Goal: Transaction & Acquisition: Purchase product/service

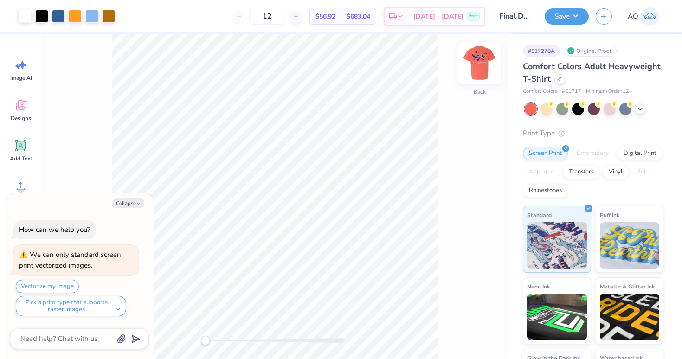
click at [474, 65] on img at bounding box center [479, 63] width 37 height 37
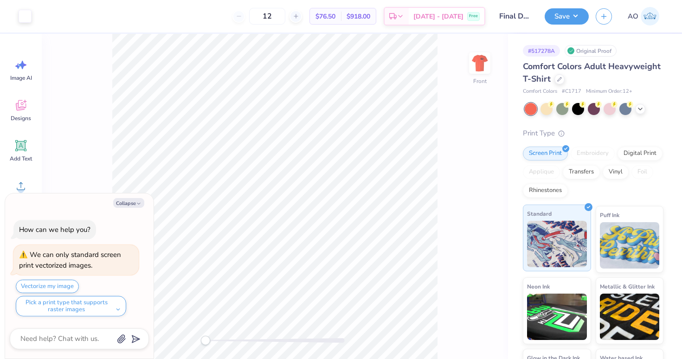
click at [580, 219] on div "Standard" at bounding box center [557, 238] width 68 height 67
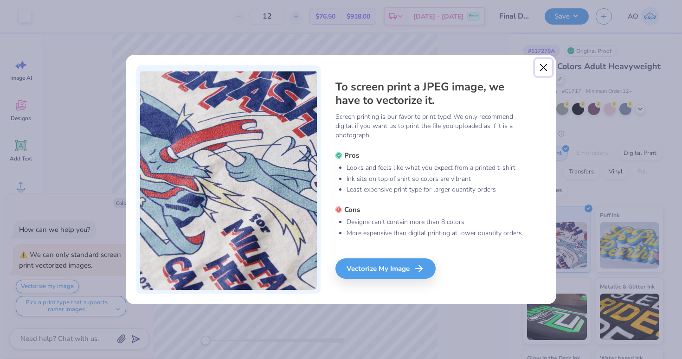
click at [545, 68] on button "Close" at bounding box center [544, 68] width 18 height 18
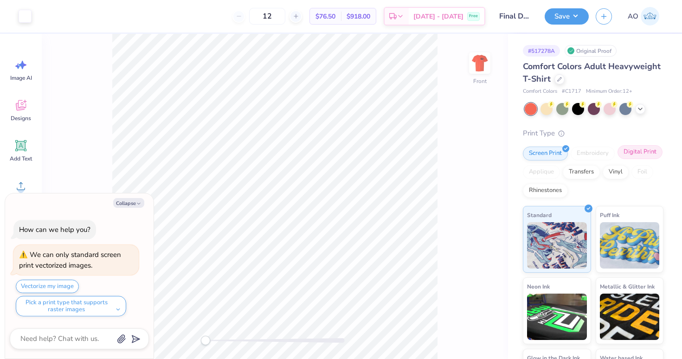
click at [632, 152] on div "Digital Print" at bounding box center [640, 152] width 45 height 14
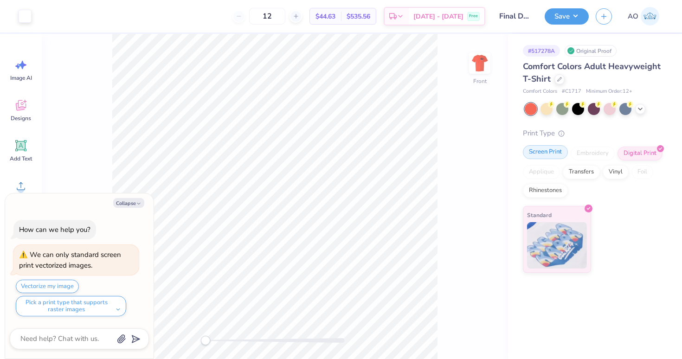
click at [555, 153] on div "Screen Print" at bounding box center [545, 152] width 45 height 14
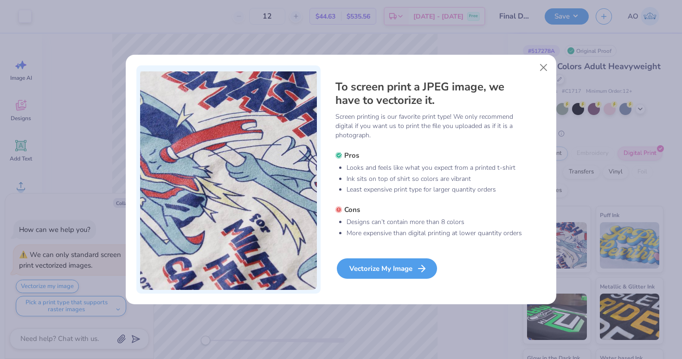
click at [401, 268] on div "Vectorize My Image" at bounding box center [387, 268] width 100 height 20
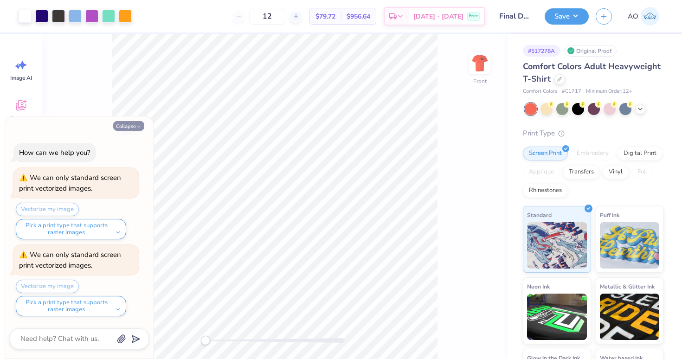
click at [131, 125] on button "Collapse" at bounding box center [128, 126] width 31 height 10
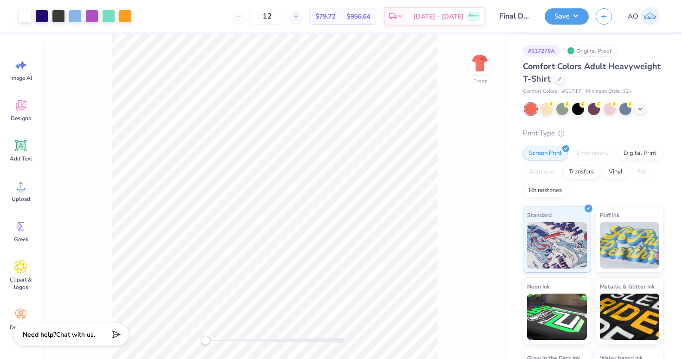
click at [496, 54] on div "Front" at bounding box center [275, 196] width 466 height 325
click at [483, 55] on img at bounding box center [479, 63] width 37 height 37
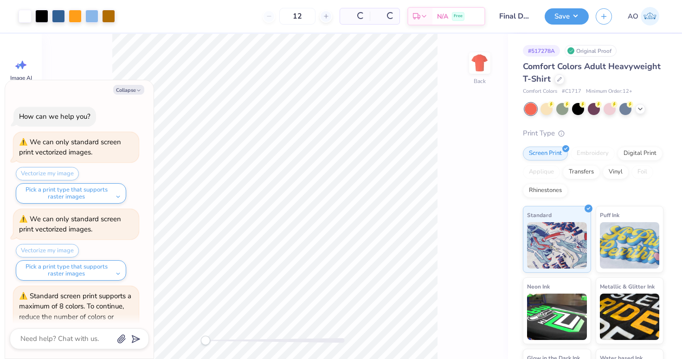
scroll to position [56, 0]
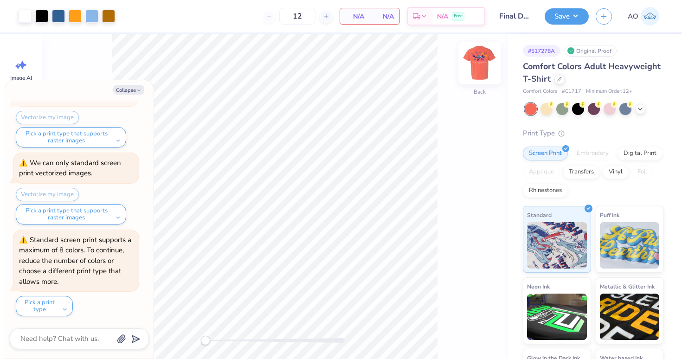
click at [483, 61] on img at bounding box center [479, 63] width 37 height 37
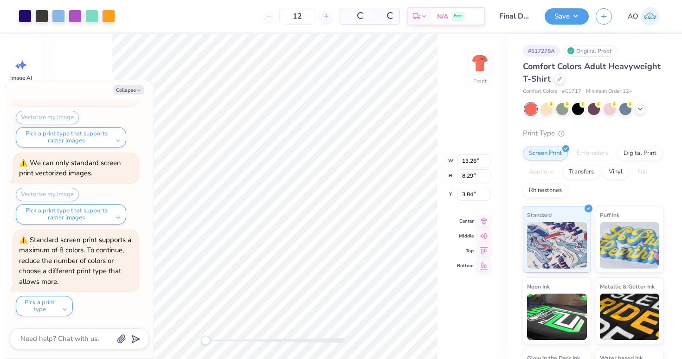
scroll to position [148, 0]
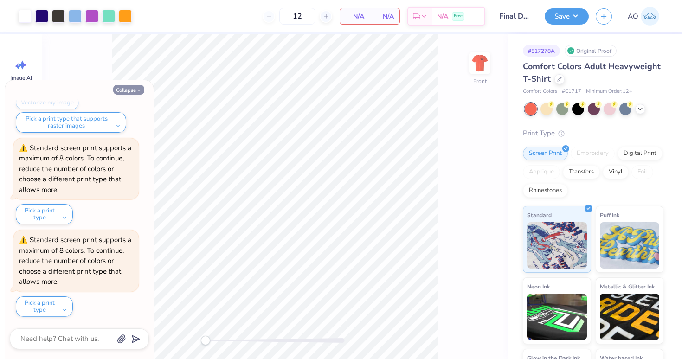
click at [131, 88] on button "Collapse" at bounding box center [128, 90] width 31 height 10
type textarea "x"
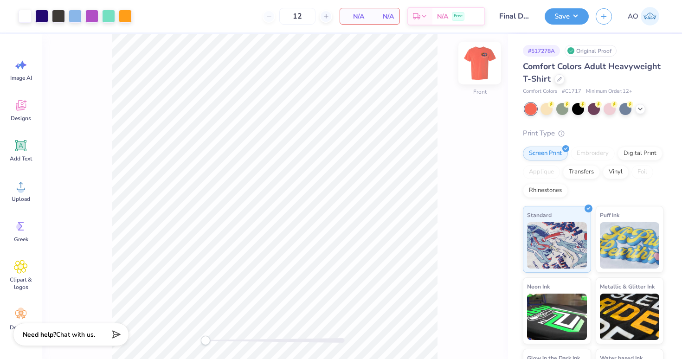
click at [480, 65] on img at bounding box center [479, 63] width 37 height 37
click at [300, 17] on input "12" at bounding box center [297, 16] width 36 height 17
type input "250"
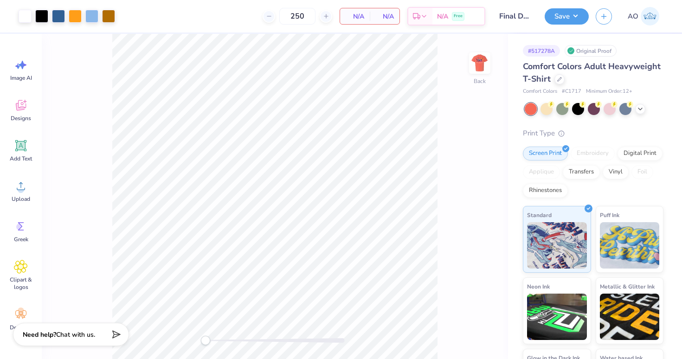
click at [223, 33] on div "Art colors 250 N/A Per Item N/A Total Est. Delivery N/A Free Design Title Final…" at bounding box center [341, 179] width 682 height 359
click at [548, 149] on div "Screen Print" at bounding box center [545, 152] width 45 height 14
click at [580, 170] on div "Transfers" at bounding box center [581, 171] width 37 height 14
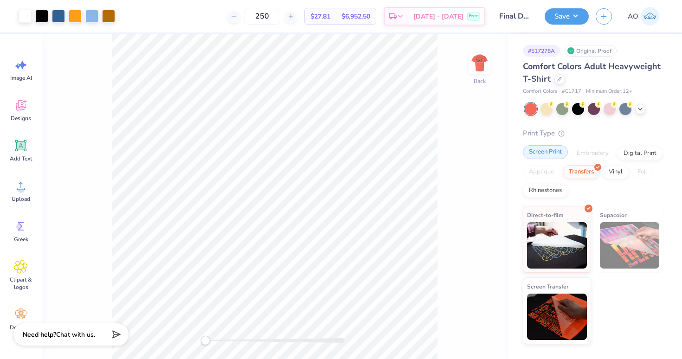
click at [551, 155] on div "Screen Print" at bounding box center [545, 152] width 45 height 14
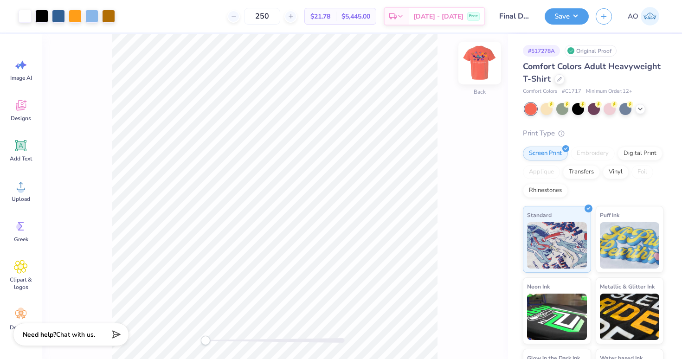
click at [481, 60] on img at bounding box center [479, 63] width 37 height 37
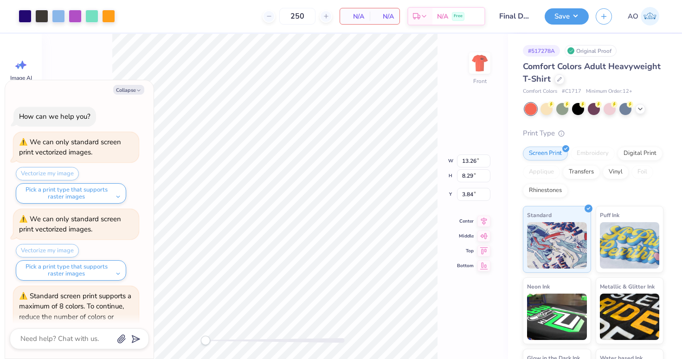
scroll to position [240, 0]
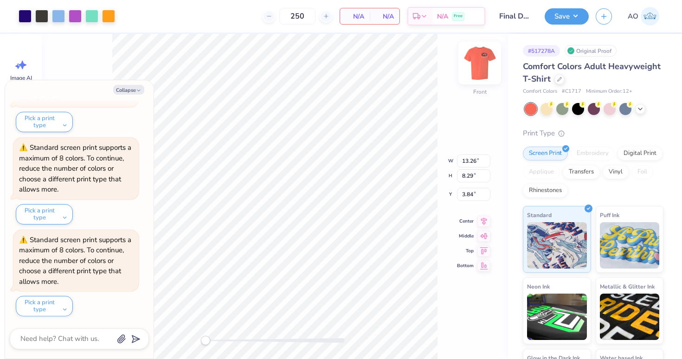
click at [480, 62] on img at bounding box center [479, 63] width 37 height 37
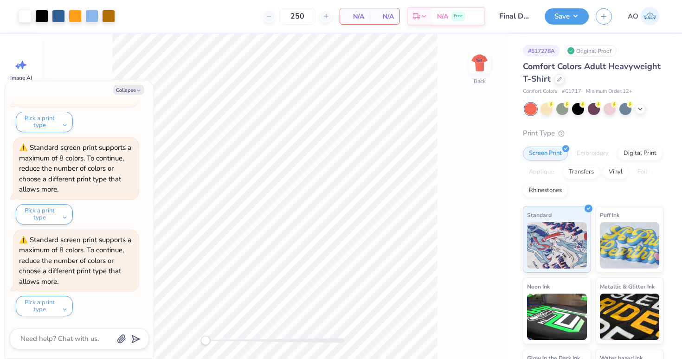
click at [480, 62] on img at bounding box center [479, 63] width 19 height 19
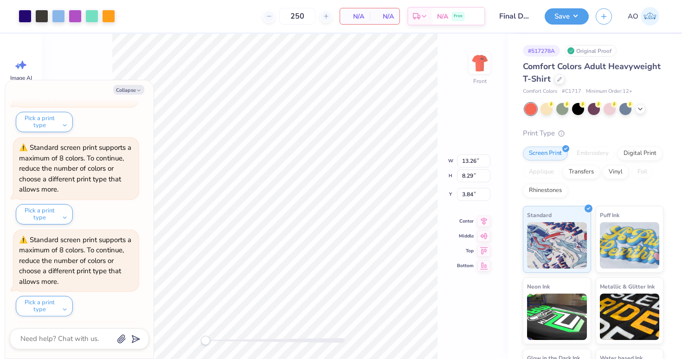
scroll to position [332, 0]
click at [480, 62] on img at bounding box center [479, 63] width 19 height 19
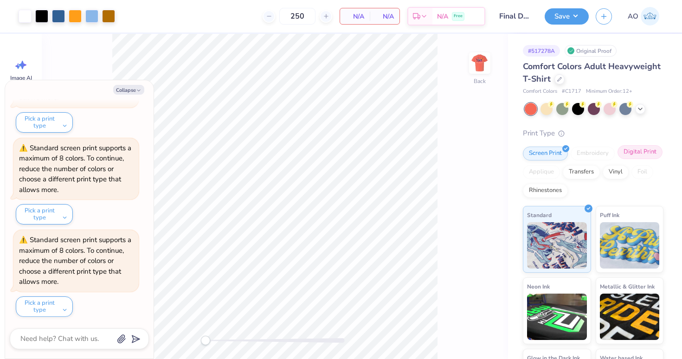
click at [629, 155] on div "Digital Print" at bounding box center [640, 152] width 45 height 14
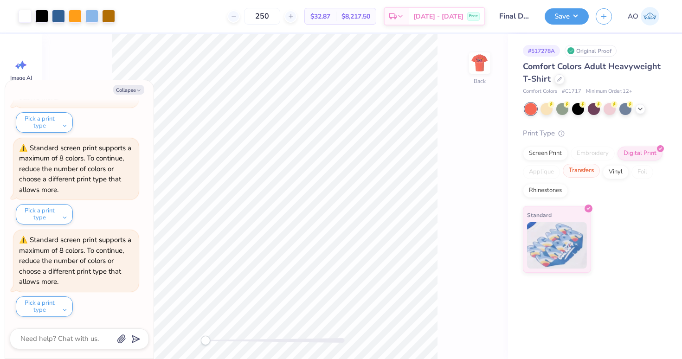
click at [580, 176] on div "Transfers" at bounding box center [581, 171] width 37 height 14
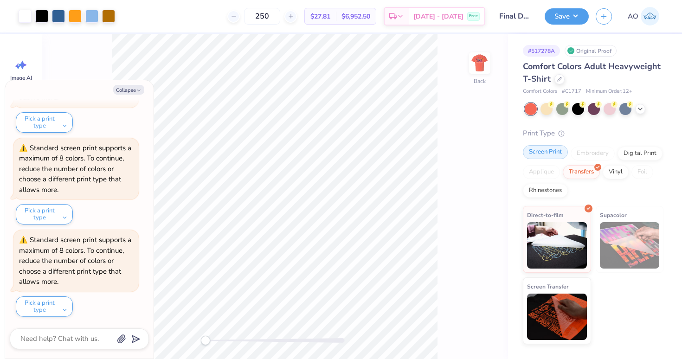
click at [547, 155] on div "Screen Print" at bounding box center [545, 152] width 45 height 14
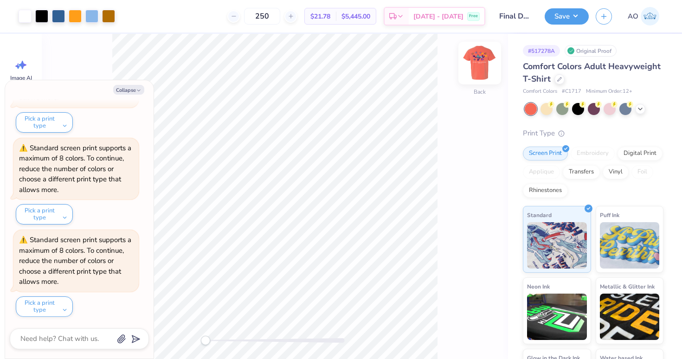
click at [476, 71] on img at bounding box center [479, 63] width 37 height 37
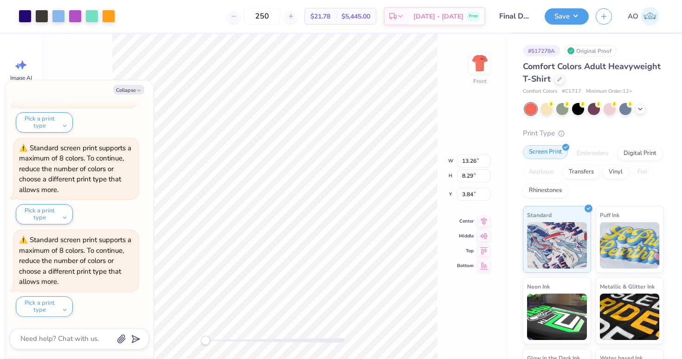
scroll to position [425, 0]
click at [630, 148] on div "Digital Print" at bounding box center [640, 152] width 45 height 14
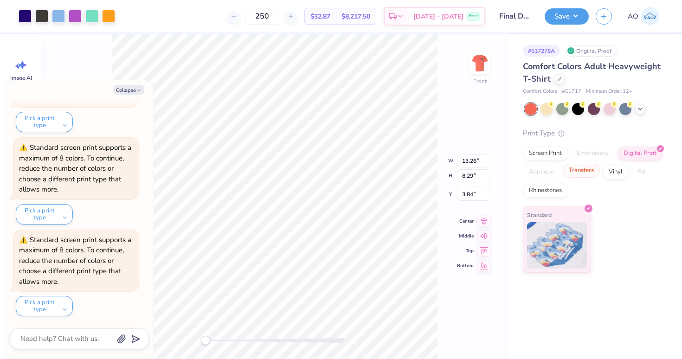
click at [574, 167] on div "Transfers" at bounding box center [581, 171] width 37 height 14
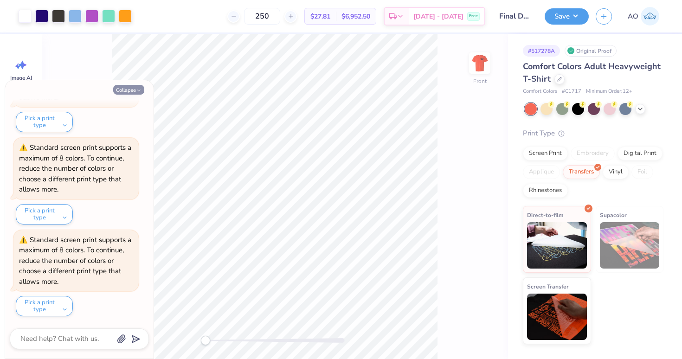
click at [129, 91] on button "Collapse" at bounding box center [128, 90] width 31 height 10
type textarea "x"
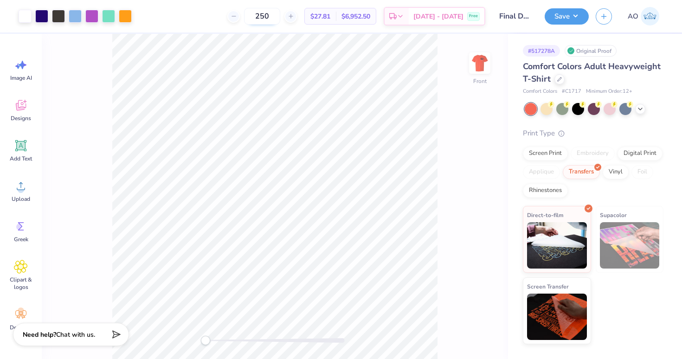
click at [280, 15] on input "250" at bounding box center [262, 16] width 36 height 17
type input "300"
click at [558, 79] on icon at bounding box center [560, 79] width 4 height 4
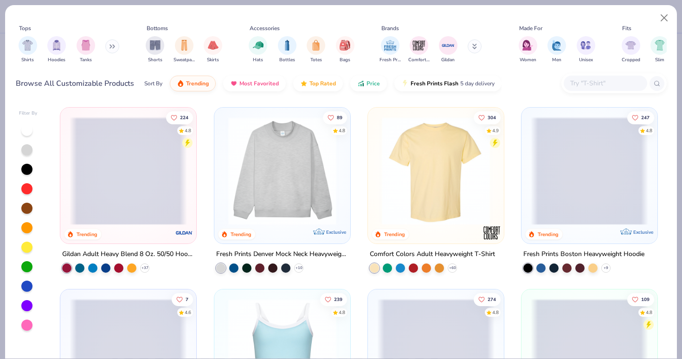
click at [596, 82] on input "text" at bounding box center [604, 83] width 71 height 11
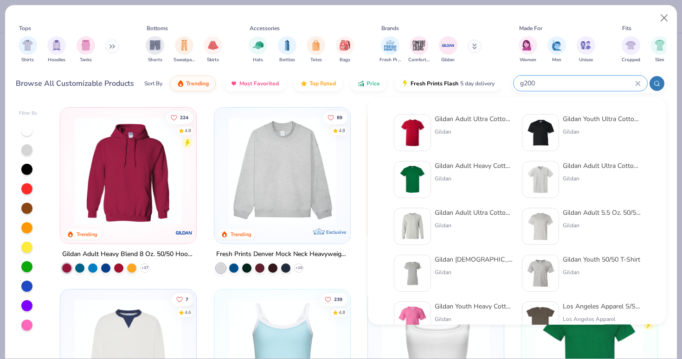
type input "g200"
click at [422, 132] on img at bounding box center [412, 132] width 29 height 29
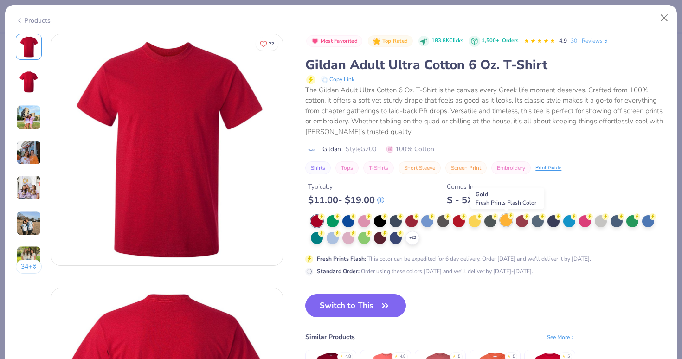
click at [508, 219] on div at bounding box center [506, 220] width 12 height 12
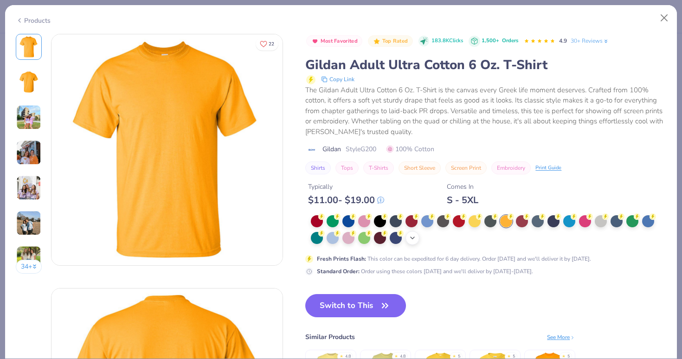
click at [412, 238] on polyline at bounding box center [413, 238] width 4 height 2
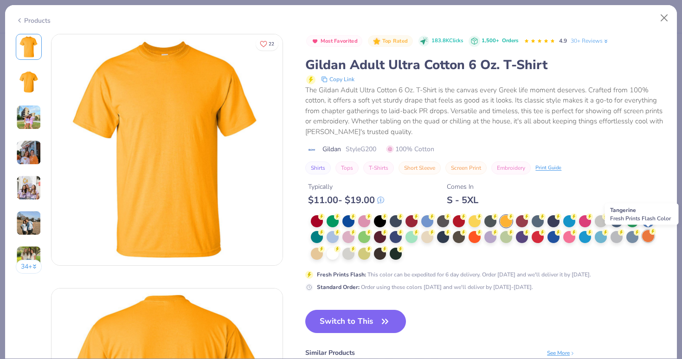
click at [647, 234] on div at bounding box center [648, 236] width 12 height 12
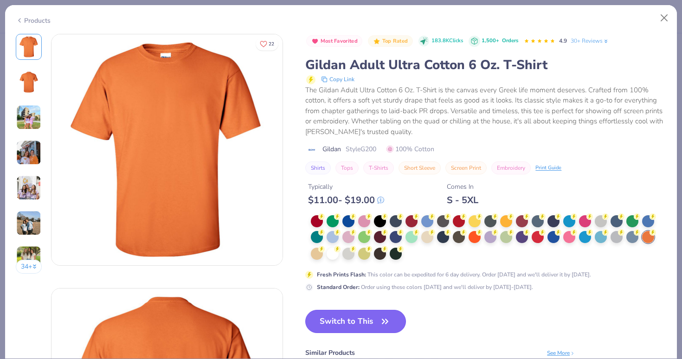
click at [362, 323] on button "Switch to This" at bounding box center [355, 321] width 101 height 23
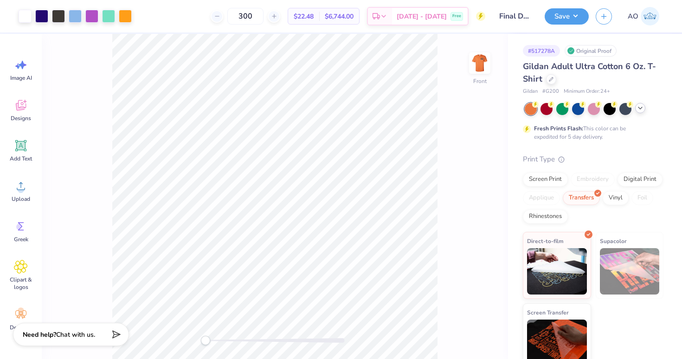
click at [638, 107] on icon at bounding box center [640, 107] width 7 height 7
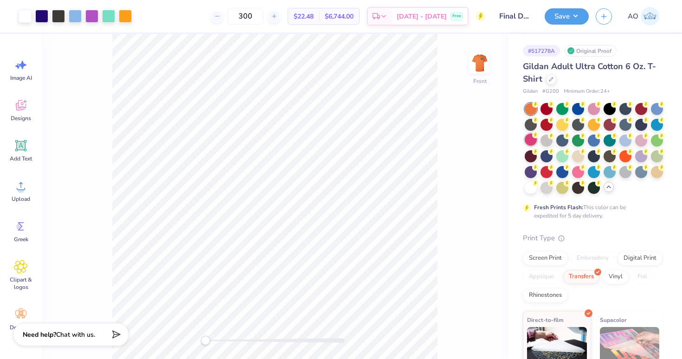
click at [534, 139] on div at bounding box center [531, 140] width 12 height 12
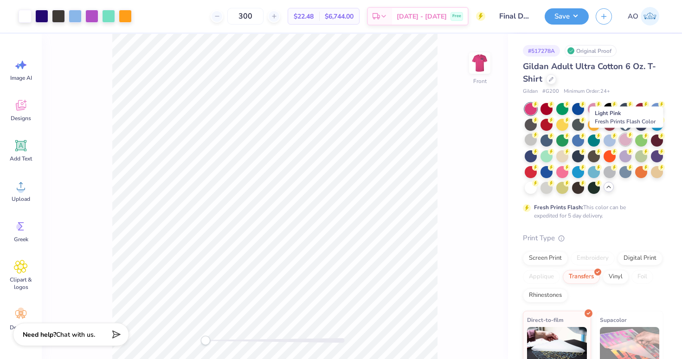
click at [627, 141] on div at bounding box center [625, 140] width 12 height 12
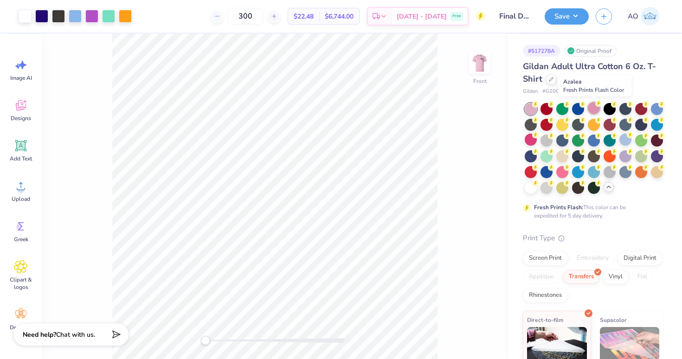
click at [594, 110] on div at bounding box center [594, 108] width 12 height 12
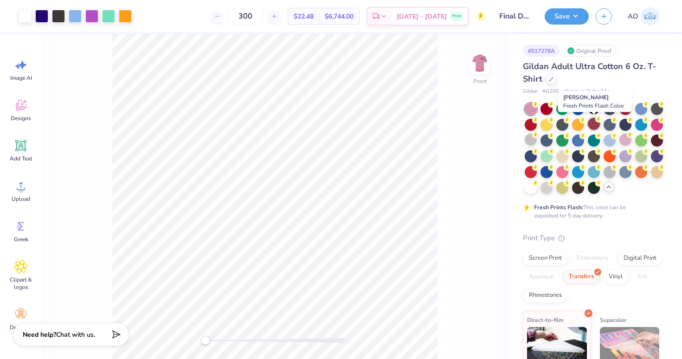
click at [594, 124] on div at bounding box center [594, 124] width 12 height 12
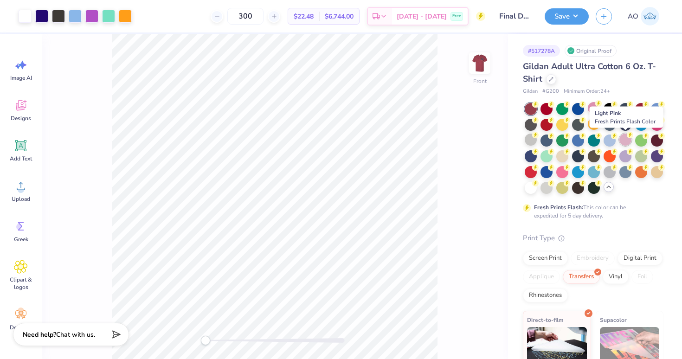
click at [621, 141] on div at bounding box center [625, 140] width 12 height 12
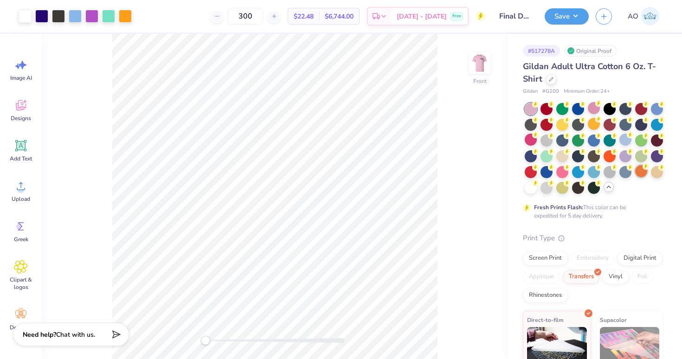
click at [639, 175] on div at bounding box center [641, 171] width 12 height 12
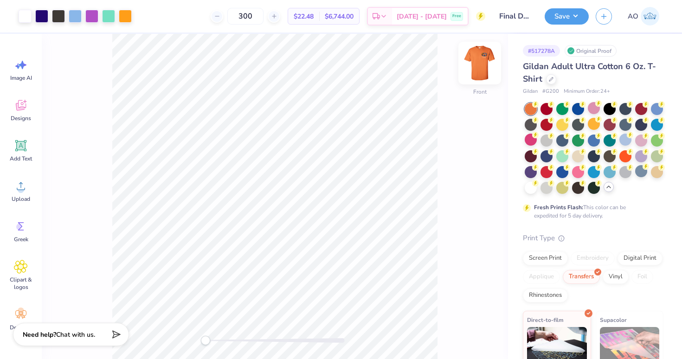
click at [480, 64] on img at bounding box center [479, 63] width 37 height 37
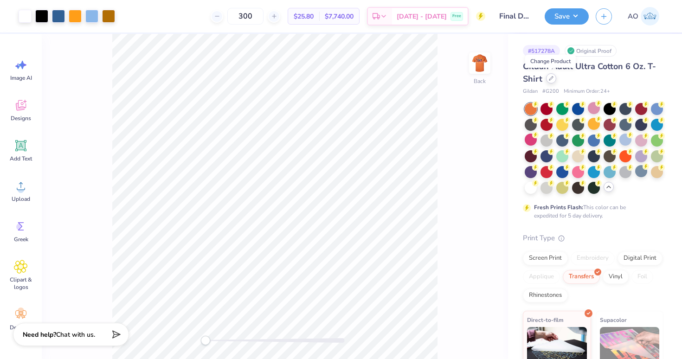
click at [553, 78] on icon at bounding box center [551, 78] width 5 height 5
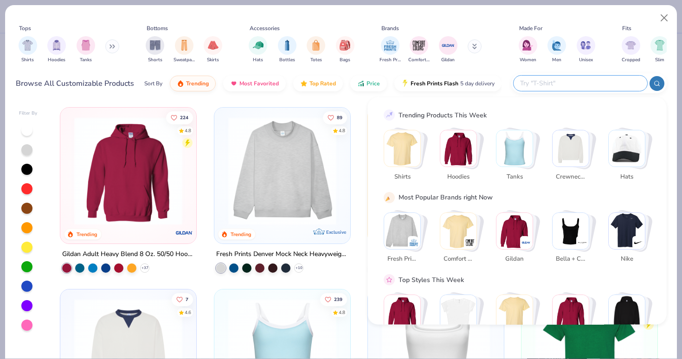
click at [587, 85] on input "text" at bounding box center [580, 83] width 122 height 11
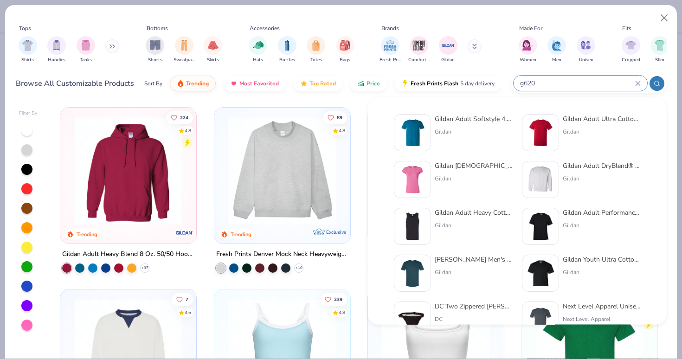
type input "g620"
click at [588, 135] on div "Gildan" at bounding box center [602, 132] width 78 height 8
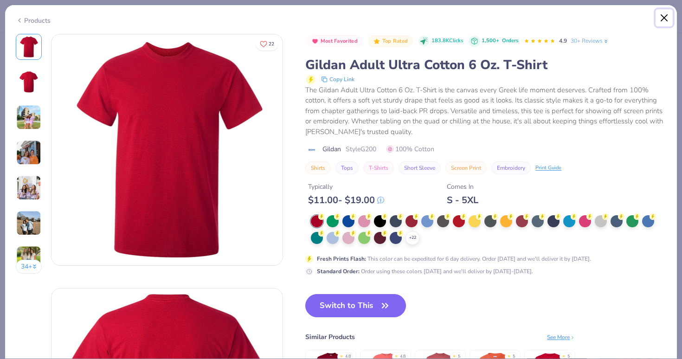
click at [663, 16] on button "Close" at bounding box center [665, 18] width 18 height 18
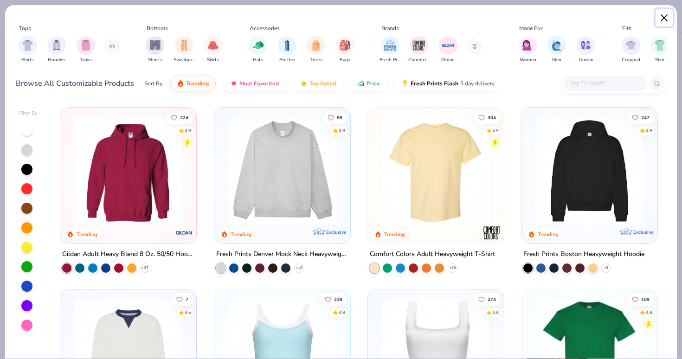
click at [665, 17] on button "Close" at bounding box center [665, 18] width 18 height 18
